Goal: Information Seeking & Learning: Learn about a topic

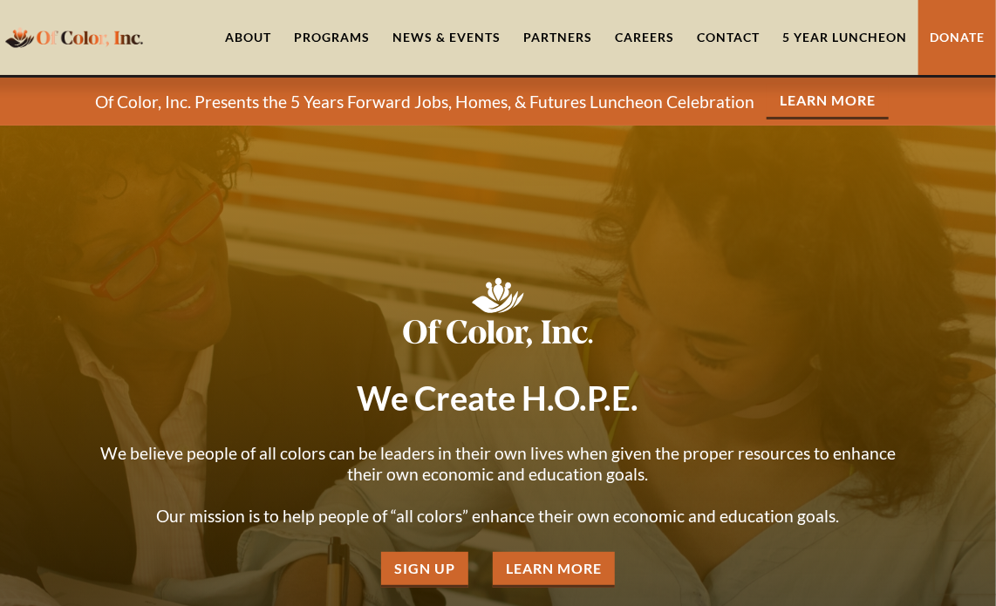
click at [716, 32] on link "Contact" at bounding box center [729, 37] width 86 height 75
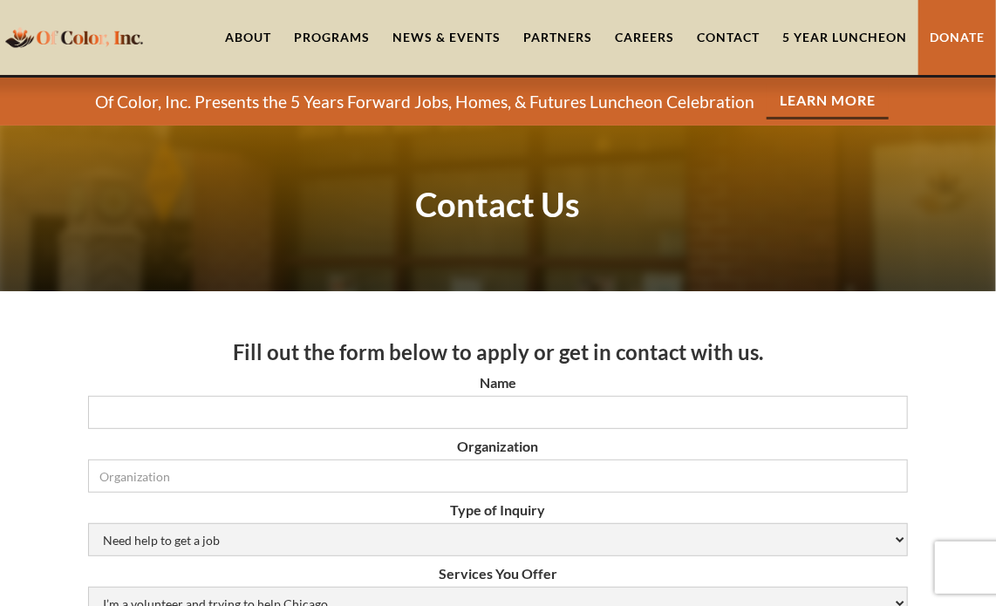
click at [237, 37] on link "About" at bounding box center [248, 37] width 69 height 75
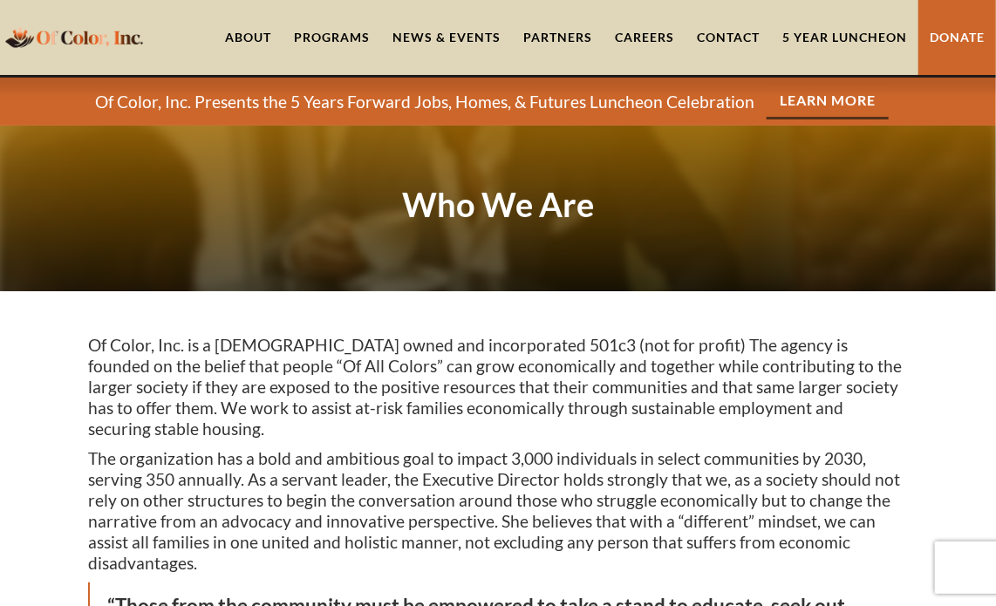
click at [320, 35] on div "Programs" at bounding box center [332, 37] width 76 height 17
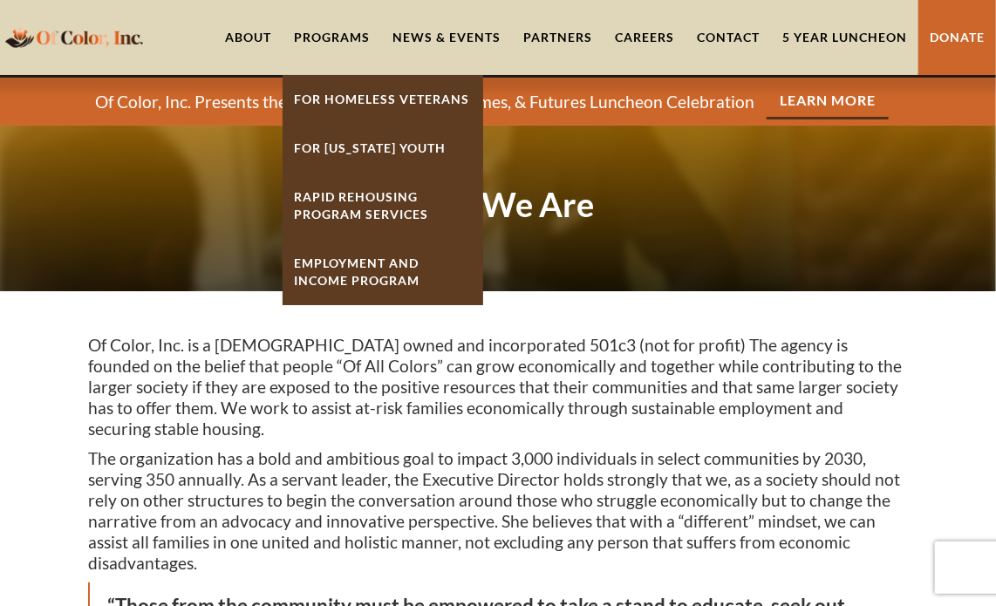
click at [364, 276] on link "Employment And Income Program" at bounding box center [383, 272] width 201 height 66
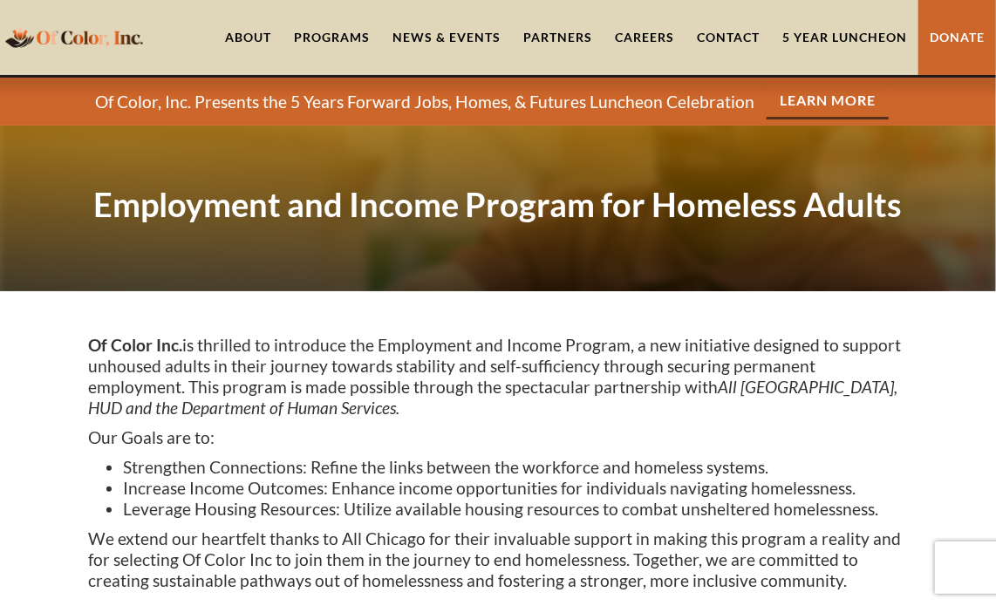
click at [333, 35] on div "Programs" at bounding box center [332, 37] width 76 height 17
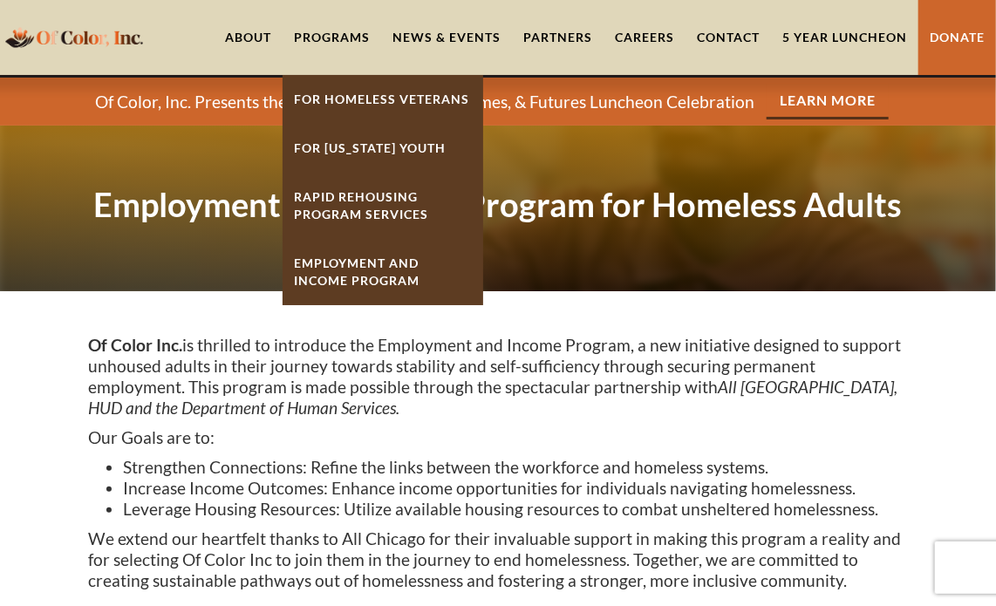
click at [352, 207] on strong "Rapid ReHousing Program Services" at bounding box center [361, 205] width 134 height 32
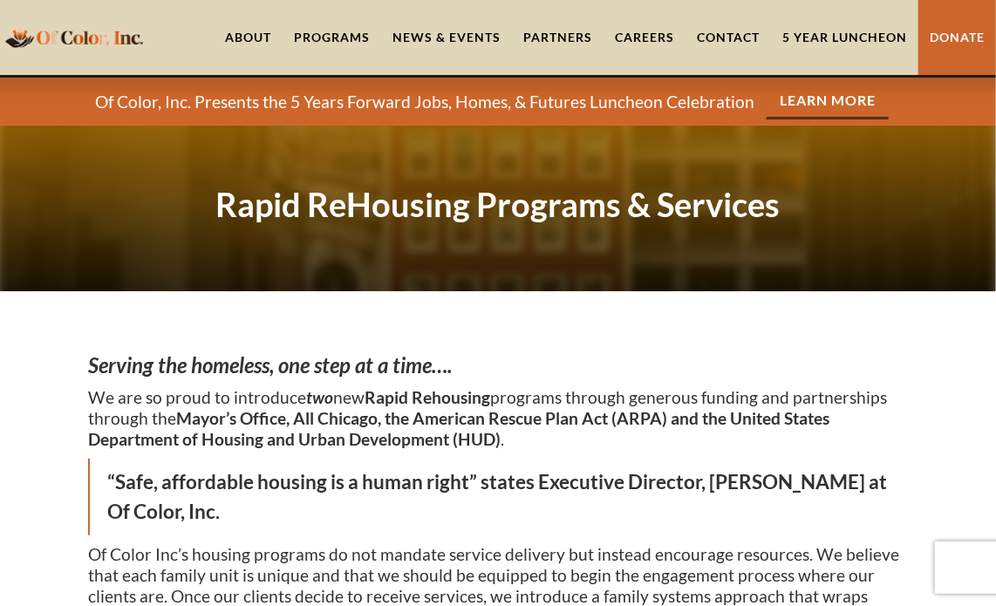
click at [330, 32] on div "Programs" at bounding box center [332, 37] width 76 height 17
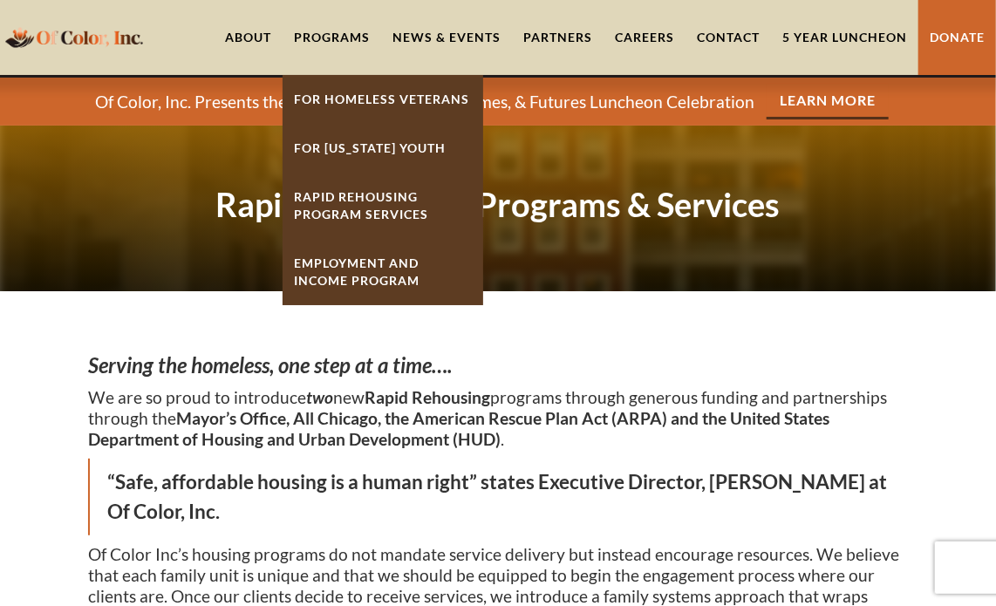
click at [360, 204] on strong "Rapid ReHousing Program Services" at bounding box center [361, 205] width 134 height 32
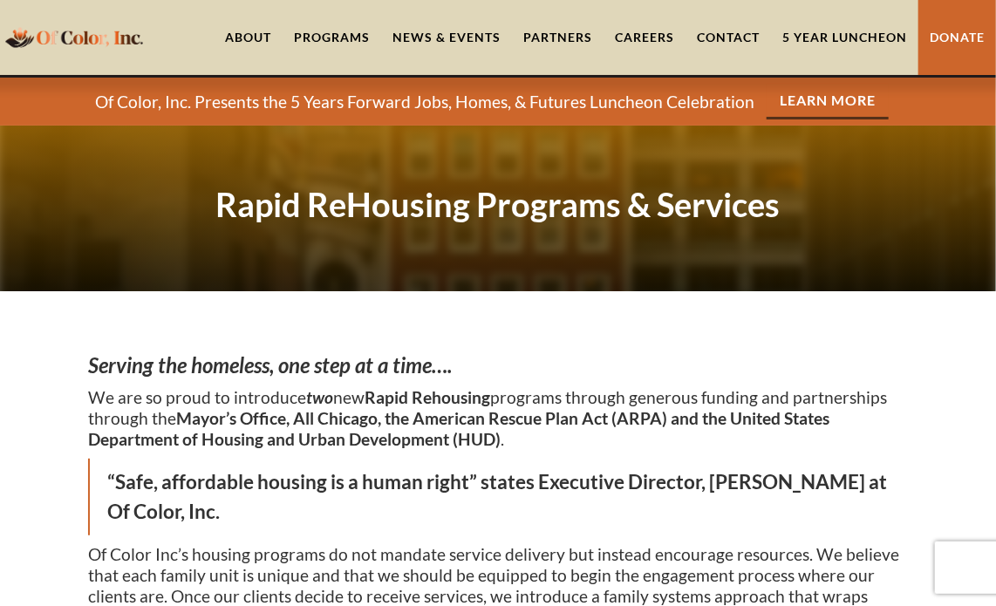
click at [311, 31] on div "Programs" at bounding box center [332, 37] width 76 height 17
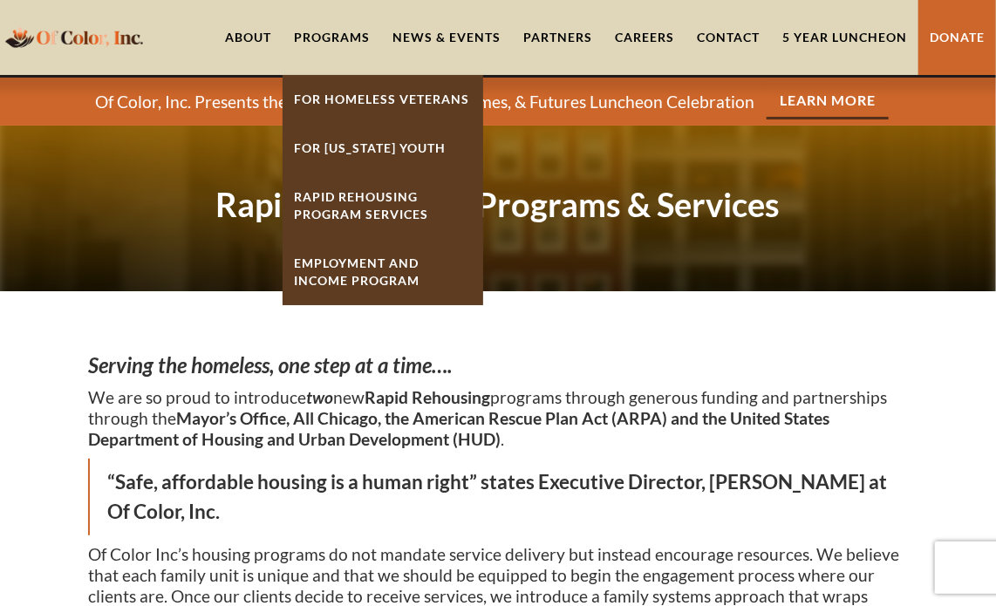
click at [367, 275] on link "Employment And Income Program" at bounding box center [383, 272] width 201 height 66
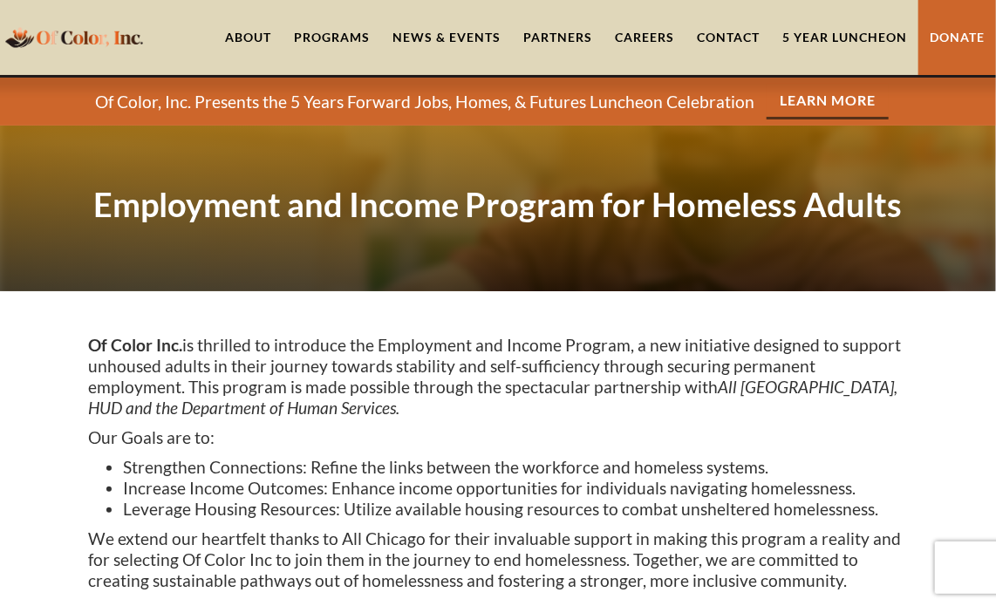
scroll to position [175, 0]
